Goal: Check status: Check status

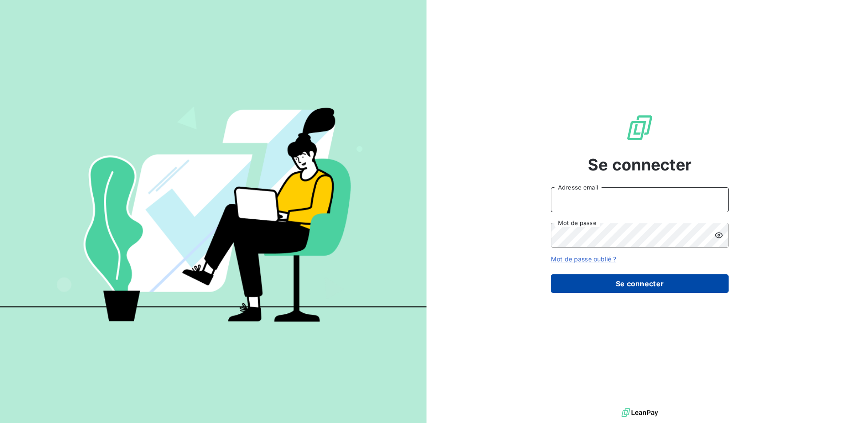
type input "b.dignimont@vocalcom.com"
click at [627, 285] on button "Se connecter" at bounding box center [640, 284] width 178 height 19
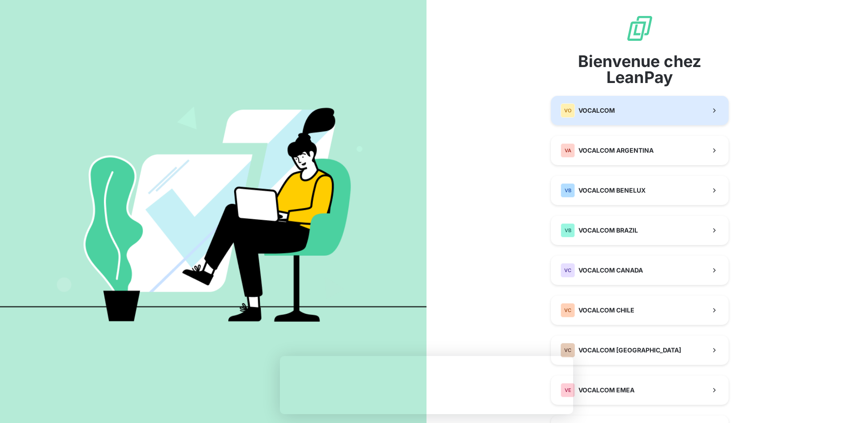
click at [614, 107] on button "VO VOCALCOM" at bounding box center [640, 110] width 178 height 29
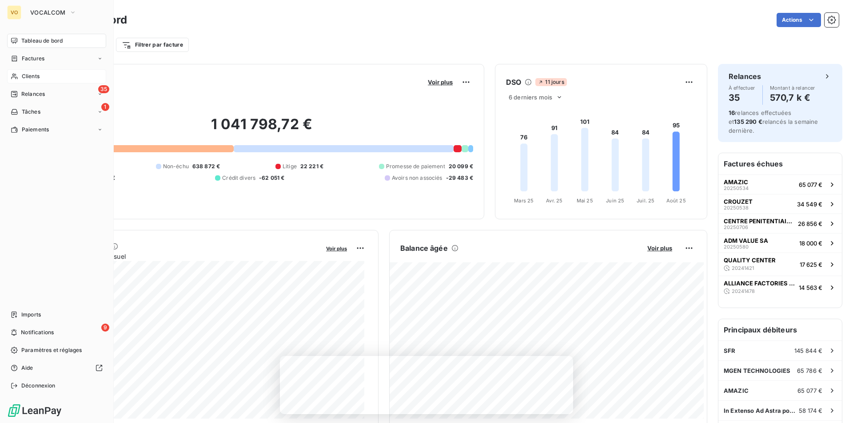
click at [27, 74] on span "Clients" at bounding box center [31, 76] width 18 height 8
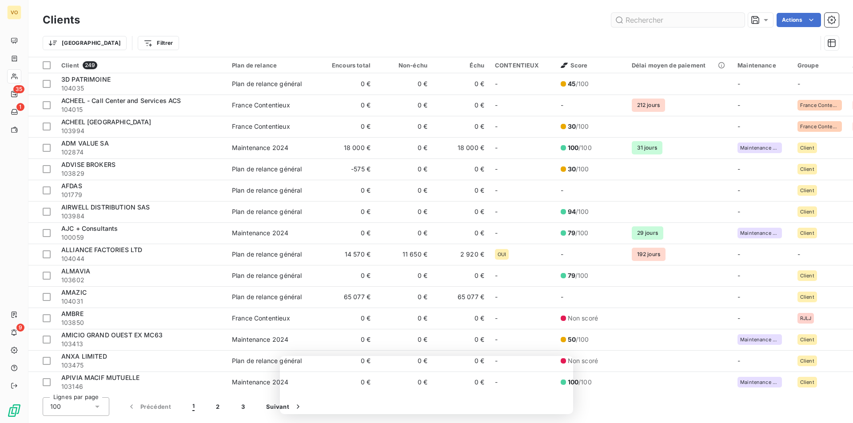
click at [665, 19] on input "text" at bounding box center [677, 20] width 133 height 14
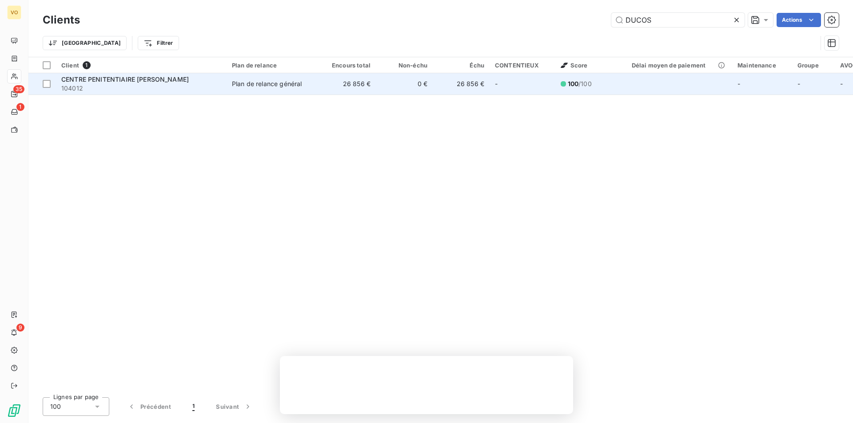
type input "DUCOS"
click at [151, 81] on span "CENTRE PENITENTIAIRE [PERSON_NAME]" at bounding box center [125, 80] width 128 height 8
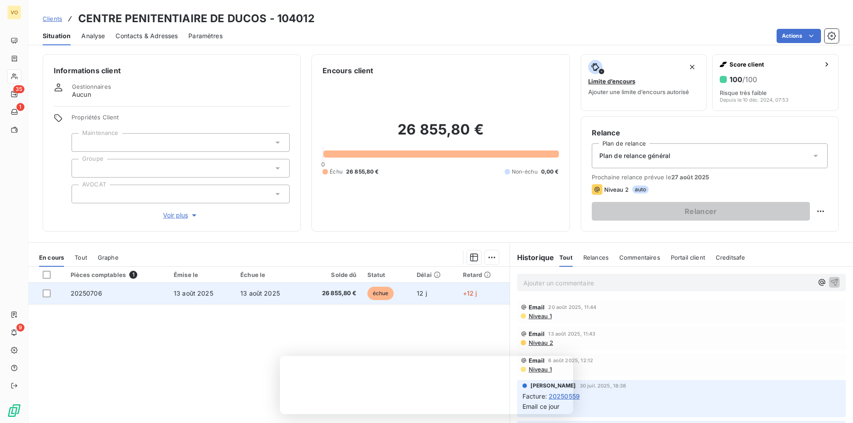
click at [330, 291] on span "26 855,80 €" at bounding box center [331, 293] width 49 height 9
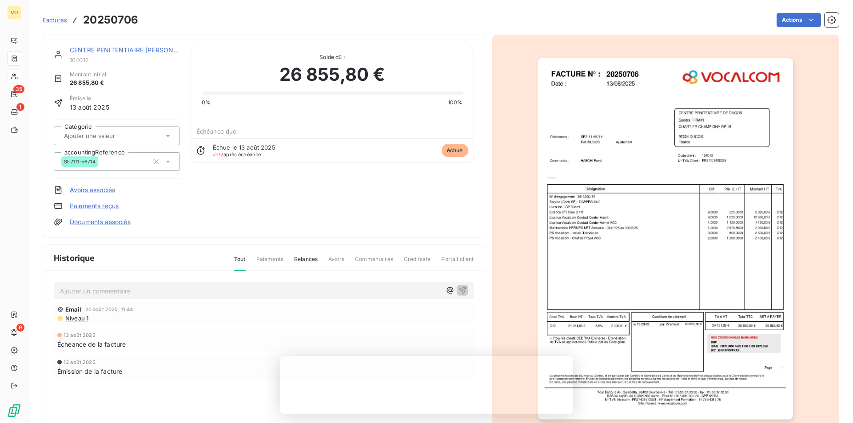
click at [707, 130] on img "button" at bounding box center [666, 239] width 256 height 362
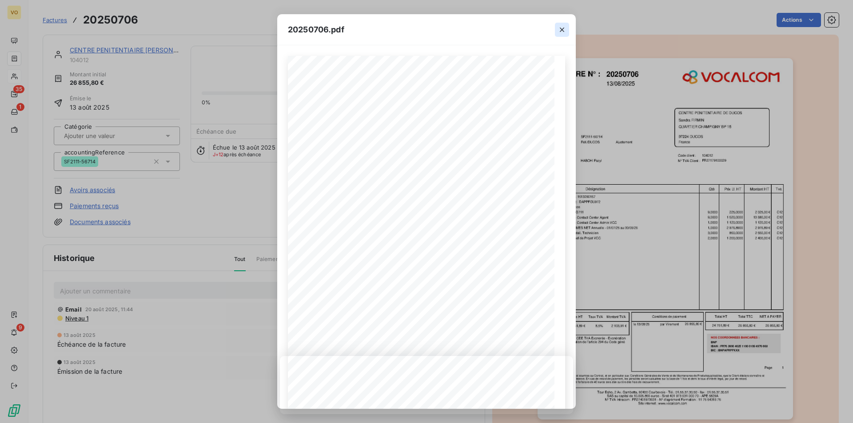
click at [556, 27] on button "button" at bounding box center [562, 30] width 14 height 14
